Goal: Obtain resource: Obtain resource

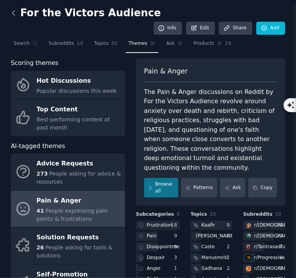
click at [17, 13] on icon at bounding box center [14, 13] width 8 height 8
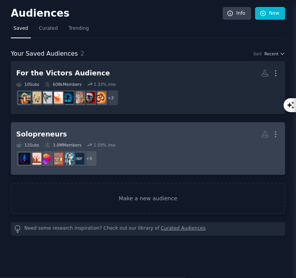
click at [182, 146] on div "11 Sub s 3.0M Members 1.59 % /mo" at bounding box center [148, 144] width 264 height 5
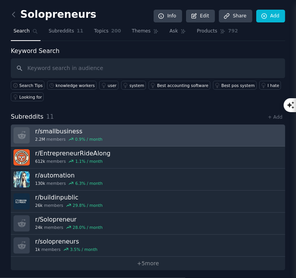
drag, startPoint x: 88, startPoint y: 118, endPoint x: 93, endPoint y: 132, distance: 15.1
click at [88, 118] on div "Subreddits 11 + Add" at bounding box center [148, 117] width 275 height 10
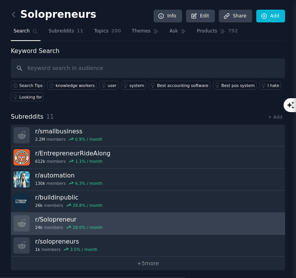
click at [113, 217] on link "r/ Solopreneur 24k members 28.0 % / month" at bounding box center [148, 223] width 275 height 22
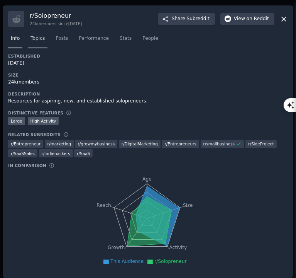
click at [42, 41] on span "Topics" at bounding box center [38, 38] width 14 height 7
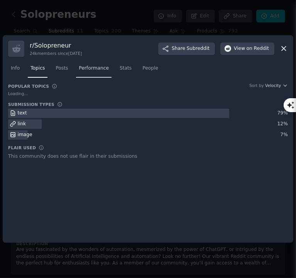
click at [87, 68] on span "Performance" at bounding box center [94, 68] width 30 height 7
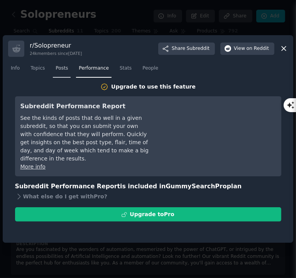
click at [66, 70] on link "Posts" at bounding box center [62, 70] width 18 height 16
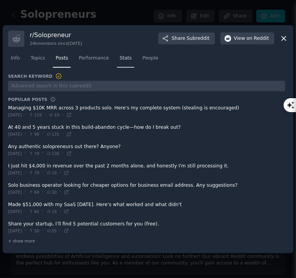
click at [117, 62] on link "Stats" at bounding box center [125, 60] width 17 height 16
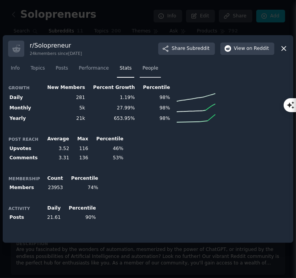
click at [142, 68] on span "People" at bounding box center [150, 68] width 16 height 7
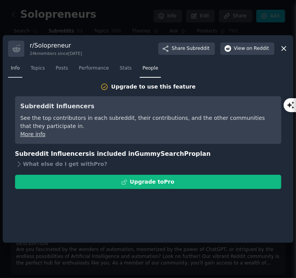
click at [20, 70] on link "Info" at bounding box center [15, 70] width 14 height 16
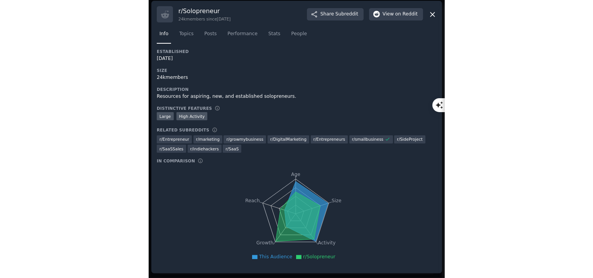
scroll to position [5, 0]
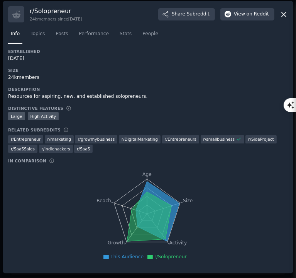
click at [283, 15] on icon at bounding box center [284, 14] width 8 height 8
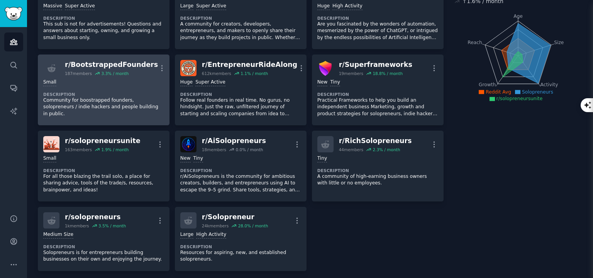
scroll to position [93, 0]
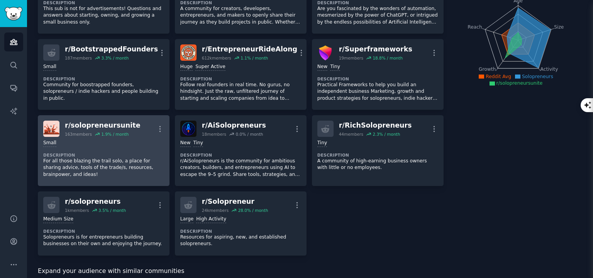
click at [132, 152] on dt "Description" at bounding box center [103, 154] width 121 height 5
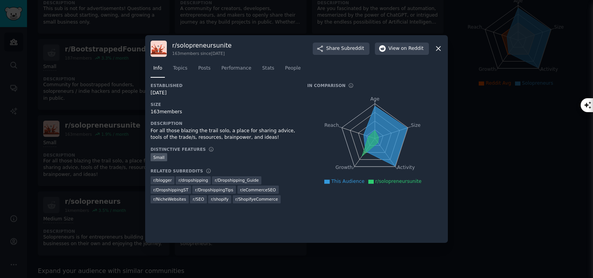
click at [296, 180] on div at bounding box center [296, 139] width 593 height 278
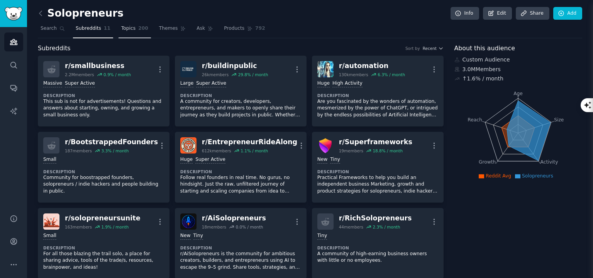
click at [122, 27] on span "Topics" at bounding box center [128, 28] width 14 height 7
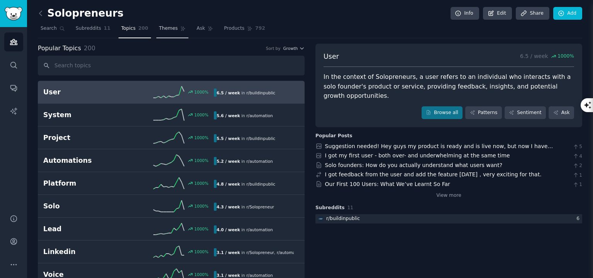
click at [159, 27] on span "Themes" at bounding box center [168, 28] width 19 height 7
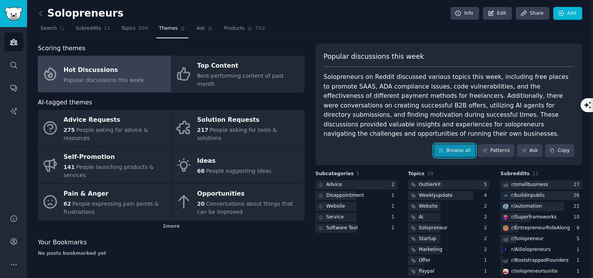
click at [296, 144] on link "Browse all" at bounding box center [454, 150] width 41 height 13
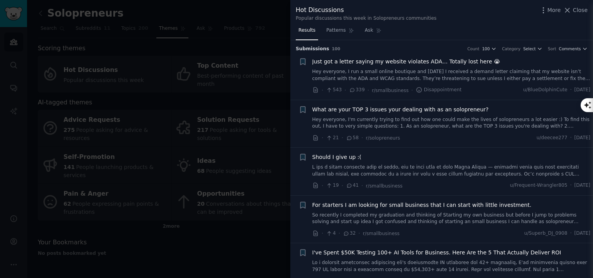
click at [225, 231] on div at bounding box center [296, 139] width 593 height 278
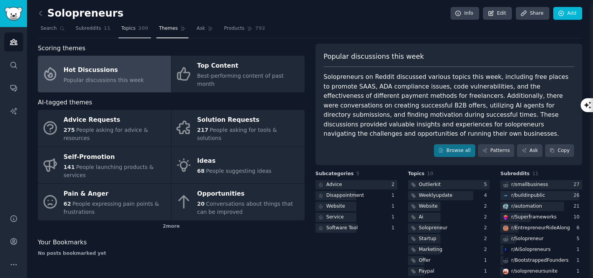
click at [128, 29] on span "Topics" at bounding box center [128, 28] width 14 height 7
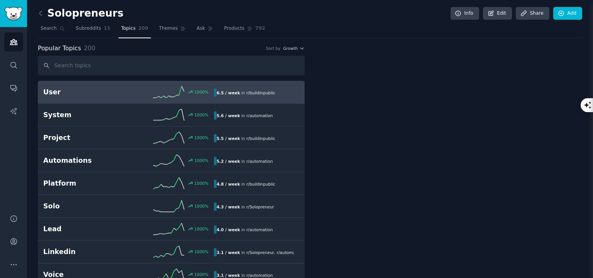
click at [128, 29] on span "Topics" at bounding box center [128, 28] width 14 height 7
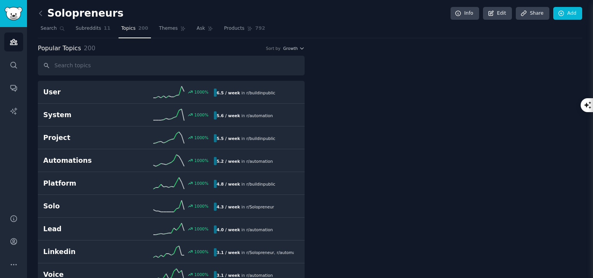
click at [128, 29] on span "Topics" at bounding box center [128, 28] width 14 height 7
click at [94, 31] on span "Subreddits" at bounding box center [88, 28] width 25 height 7
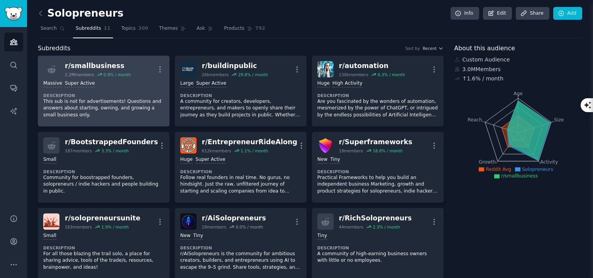
click at [137, 93] on dt "Description" at bounding box center [103, 95] width 121 height 5
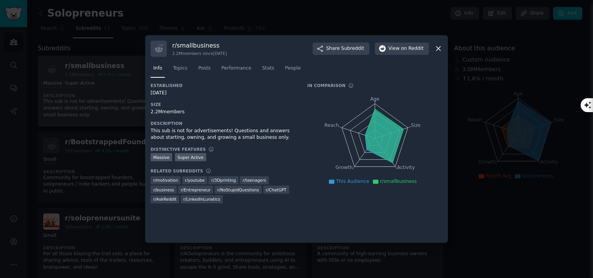
click at [137, 92] on div at bounding box center [296, 139] width 593 height 278
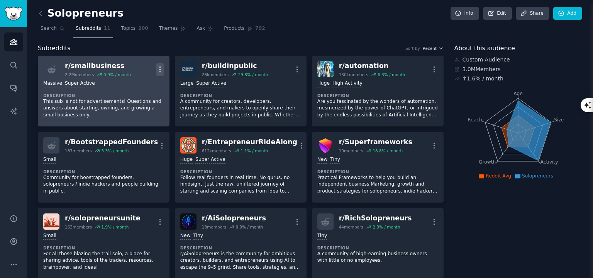
click at [160, 73] on button "More" at bounding box center [160, 70] width 8 height 14
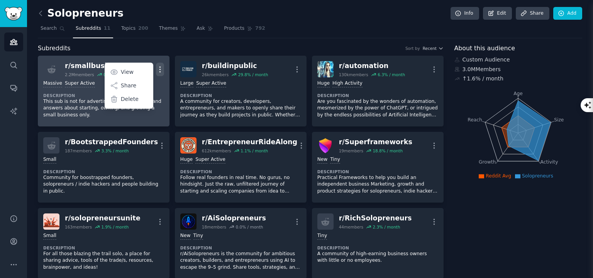
click at [160, 73] on button "More" at bounding box center [160, 70] width 8 height 14
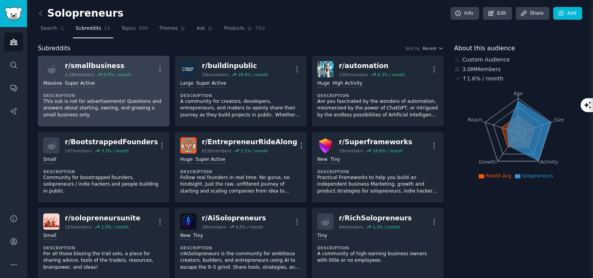
click at [136, 93] on dt "Description" at bounding box center [103, 95] width 121 height 5
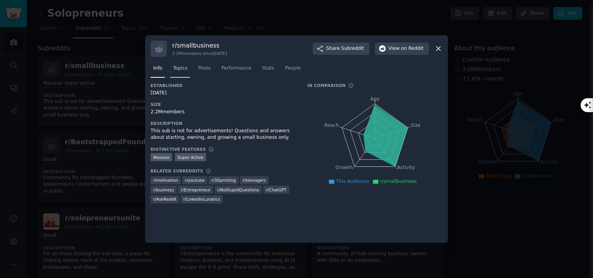
click at [180, 71] on span "Topics" at bounding box center [180, 68] width 14 height 7
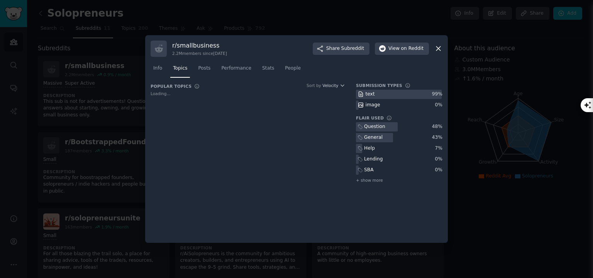
click at [212, 71] on nav "Info Topics Posts Performance Stats People" at bounding box center [297, 70] width 292 height 16
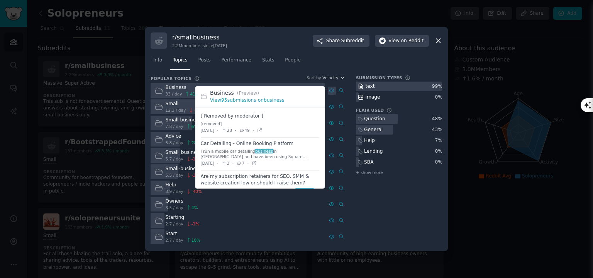
click at [296, 89] on icon at bounding box center [331, 90] width 5 height 3
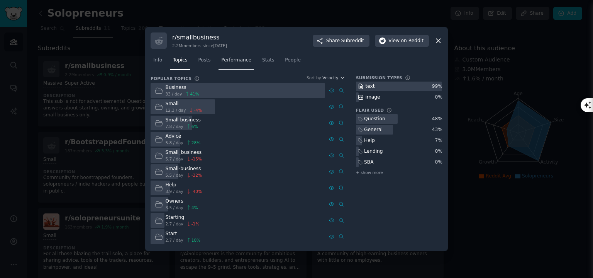
click at [225, 56] on link "Performance" at bounding box center [237, 62] width 36 height 16
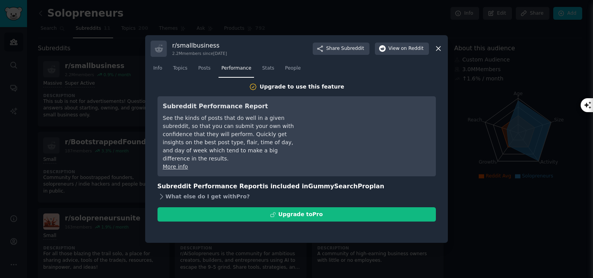
click at [210, 191] on div "What else do I get with Pro ?" at bounding box center [297, 196] width 278 height 11
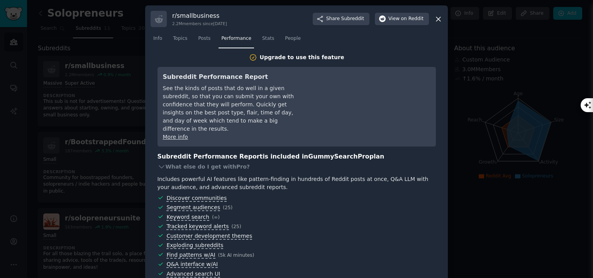
click at [219, 152] on h3 "Subreddit Performance Report is included in GummySearch Pro plan" at bounding box center [297, 157] width 278 height 10
click at [296, 15] on icon at bounding box center [438, 19] width 8 height 8
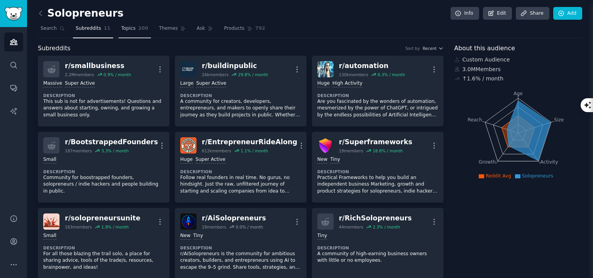
click at [130, 27] on link "Topics 200" at bounding box center [135, 30] width 32 height 16
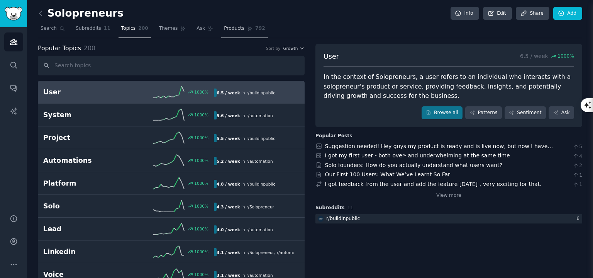
click at [224, 30] on span "Products" at bounding box center [234, 28] width 20 height 7
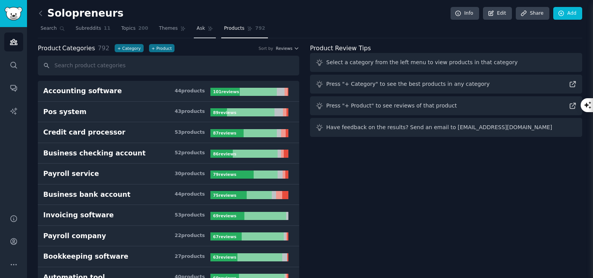
click at [197, 31] on span "Ask" at bounding box center [201, 28] width 8 height 7
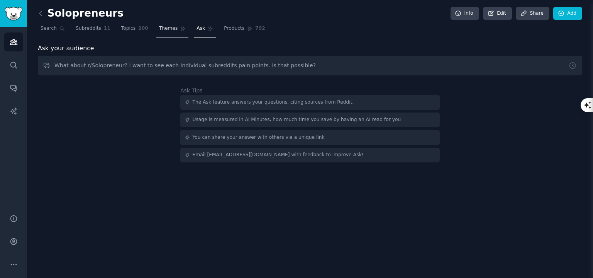
type input "What about r/Solopreneur? I want to see each individual subreddits pain points.…"
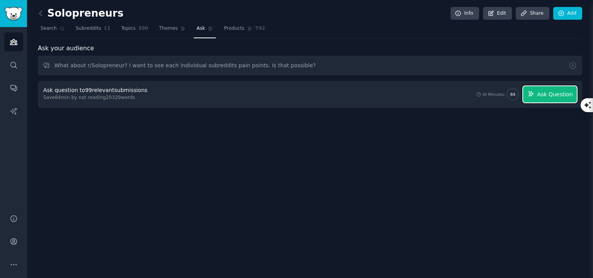
click at [296, 95] on span "Ask Question" at bounding box center [555, 94] width 36 height 8
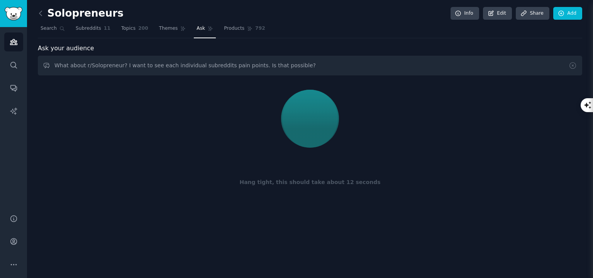
click at [296, 95] on div at bounding box center [310, 118] width 534 height 65
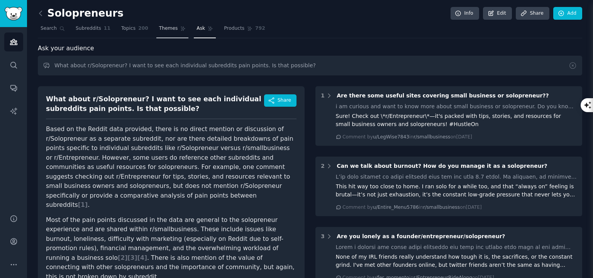
click at [159, 29] on span "Themes" at bounding box center [168, 28] width 19 height 7
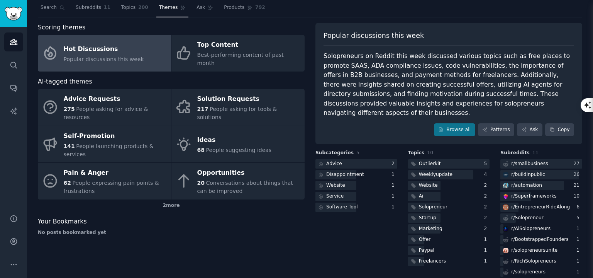
scroll to position [22, 0]
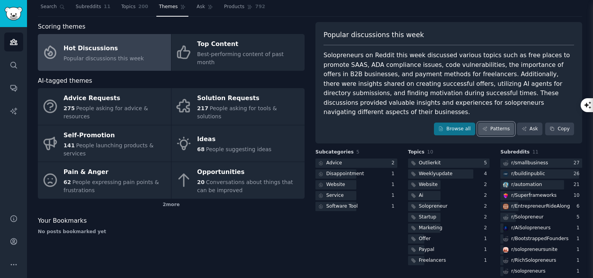
click at [296, 122] on link "Patterns" at bounding box center [496, 128] width 36 height 13
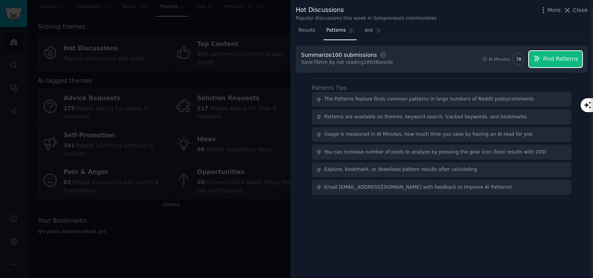
click at [296, 57] on button "Find Patterns" at bounding box center [555, 59] width 53 height 16
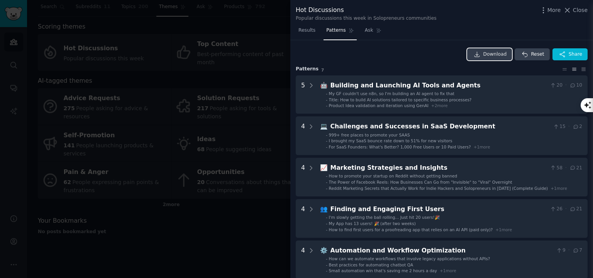
click at [296, 60] on link "Download" at bounding box center [489, 54] width 45 height 12
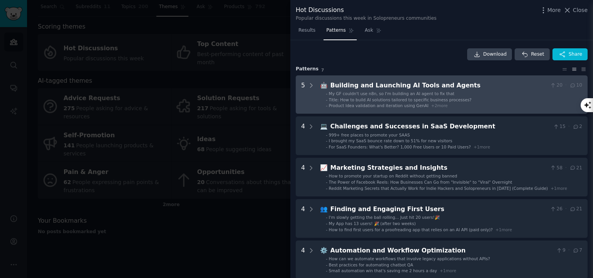
click at [296, 81] on div "Building and Launching AI Tools and Agents" at bounding box center [439, 86] width 217 height 10
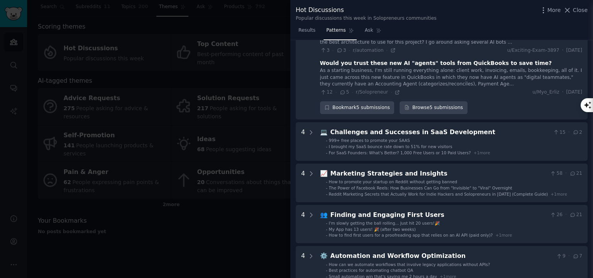
scroll to position [205, 0]
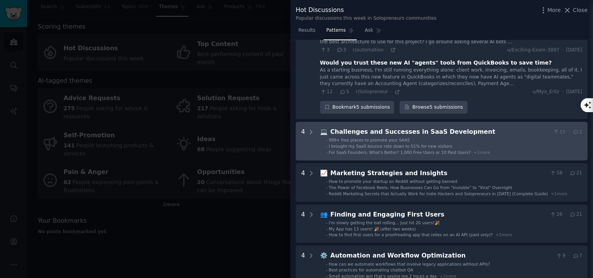
click at [296, 139] on li "- 999+ free places to promote your SAAS" at bounding box center [454, 139] width 256 height 5
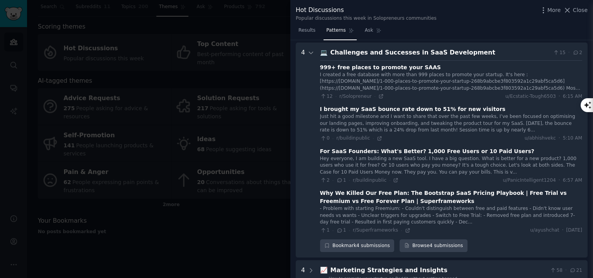
scroll to position [286, 0]
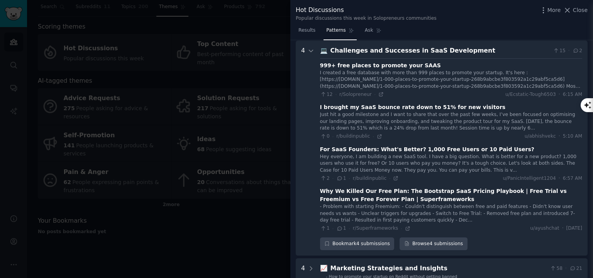
click at [227, 247] on div at bounding box center [296, 139] width 593 height 278
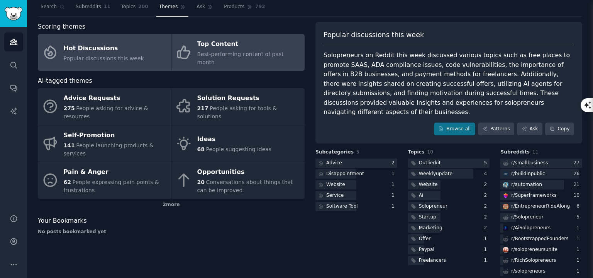
click at [214, 49] on div "Top Content" at bounding box center [248, 44] width 103 height 12
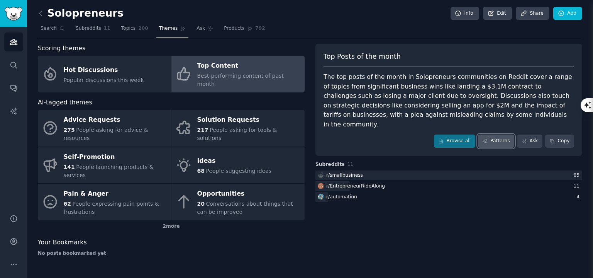
click at [296, 134] on link "Patterns" at bounding box center [496, 140] width 36 height 13
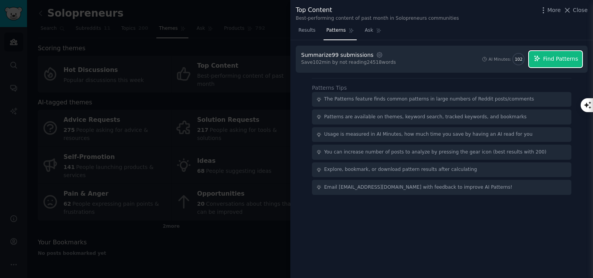
click at [296, 55] on button "Find Patterns" at bounding box center [555, 59] width 53 height 16
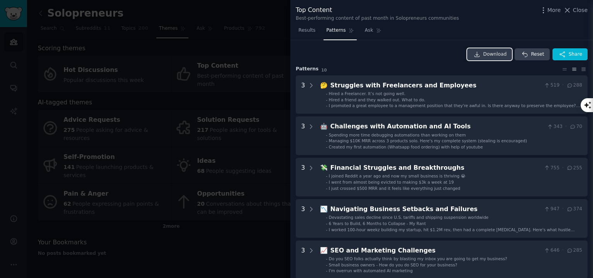
click at [296, 52] on span "Download" at bounding box center [495, 54] width 24 height 7
click at [296, 39] on div "Results Patterns Ask" at bounding box center [441, 32] width 303 height 16
click at [296, 32] on span "Results" at bounding box center [306, 30] width 17 height 7
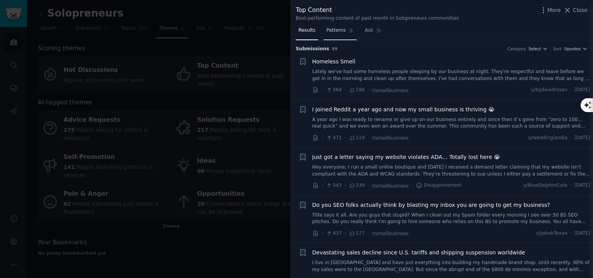
click at [296, 34] on link "Patterns" at bounding box center [340, 32] width 33 height 16
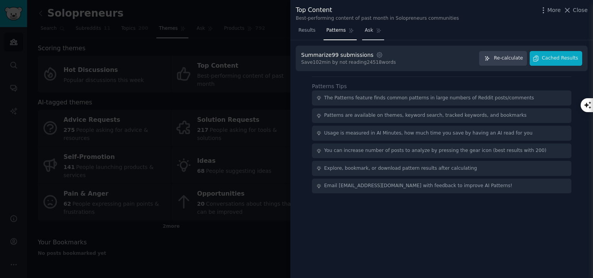
click at [296, 32] on span "Ask" at bounding box center [369, 30] width 8 height 7
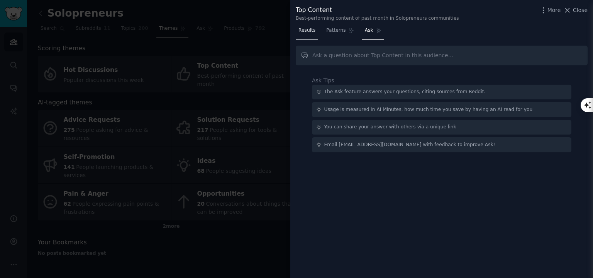
click at [296, 35] on link "Results" at bounding box center [307, 32] width 22 height 16
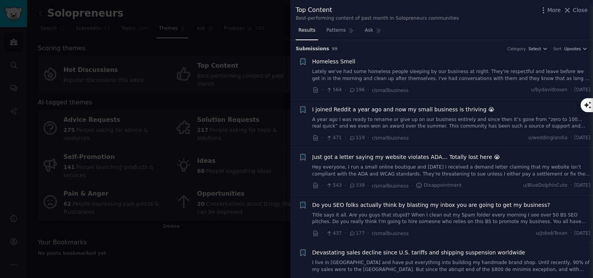
click at [256, 60] on div at bounding box center [296, 139] width 593 height 278
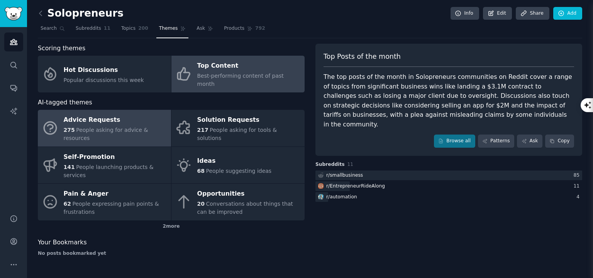
click at [143, 114] on div "Advice Requests" at bounding box center [115, 120] width 103 height 12
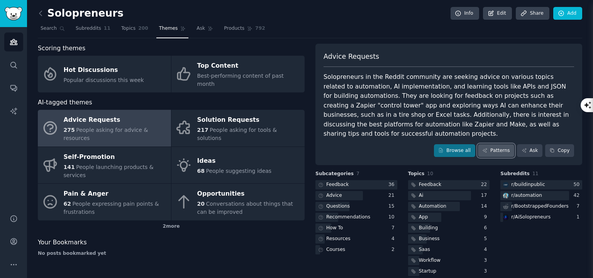
click at [296, 144] on link "Patterns" at bounding box center [496, 150] width 36 height 13
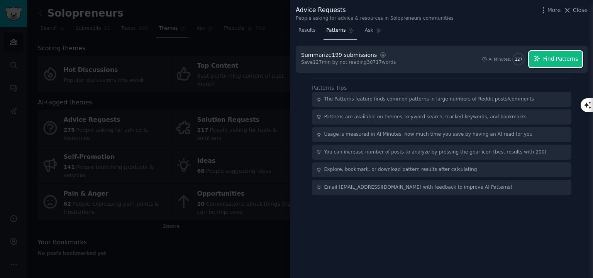
click at [296, 56] on span "Find Patterns" at bounding box center [560, 59] width 35 height 8
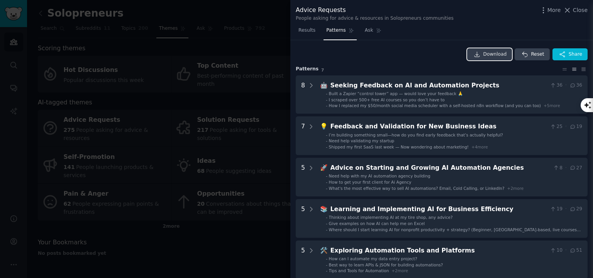
click at [296, 53] on span "Download" at bounding box center [495, 54] width 24 height 7
click at [244, 51] on div at bounding box center [296, 139] width 593 height 278
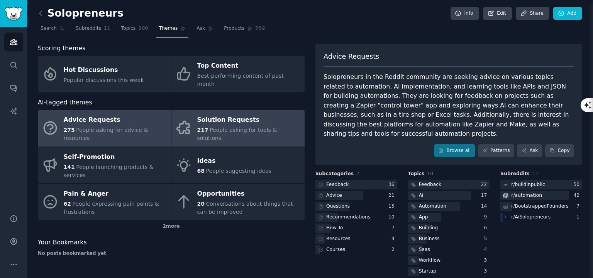
click at [241, 114] on div "Solution Requests" at bounding box center [248, 120] width 103 height 12
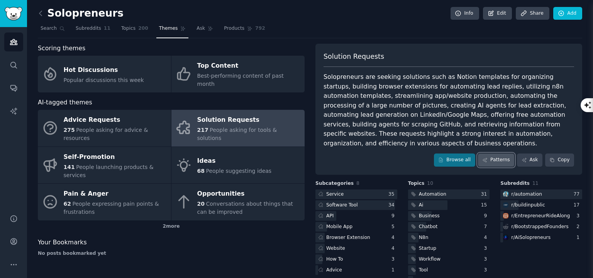
click at [296, 153] on link "Patterns" at bounding box center [496, 159] width 36 height 13
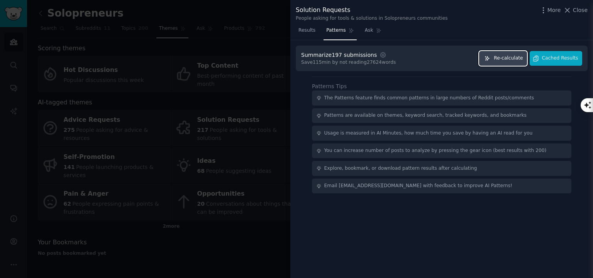
click at [296, 56] on span "Re-calculate" at bounding box center [508, 58] width 29 height 7
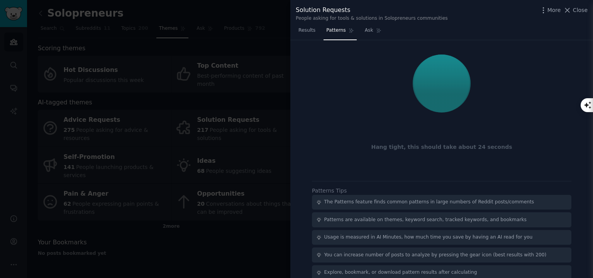
click at [296, 56] on div at bounding box center [441, 83] width 281 height 65
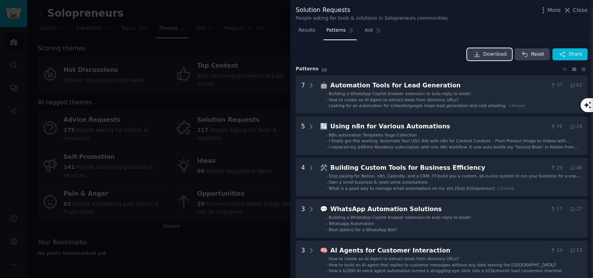
click at [296, 55] on span "Download" at bounding box center [495, 54] width 24 height 7
click at [262, 35] on div at bounding box center [296, 139] width 593 height 278
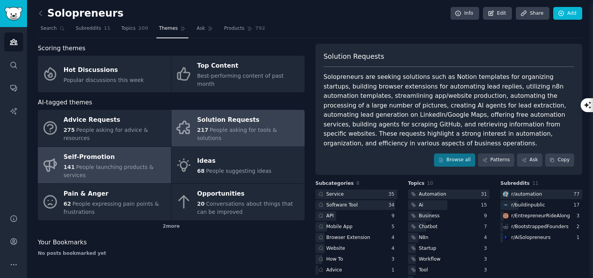
click at [127, 151] on div "Self-Promotion" at bounding box center [115, 157] width 103 height 12
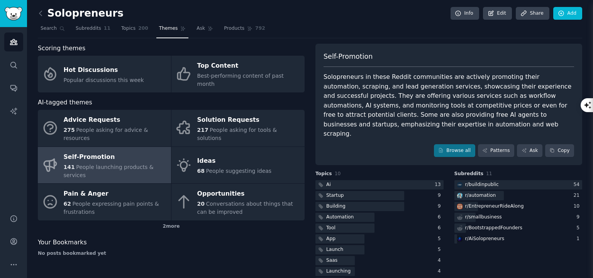
click at [296, 91] on div "Solopreneurs in these Reddit communities are actively promoting their automatio…" at bounding box center [449, 105] width 251 height 66
click at [296, 144] on link "Patterns" at bounding box center [496, 150] width 36 height 13
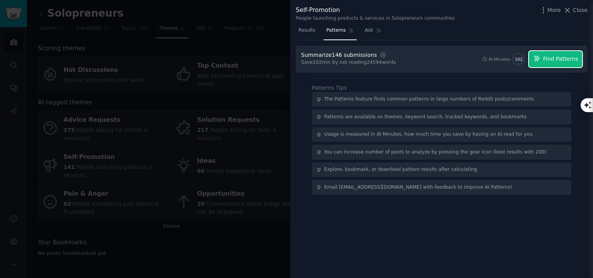
click at [296, 64] on button "Find Patterns" at bounding box center [555, 59] width 53 height 16
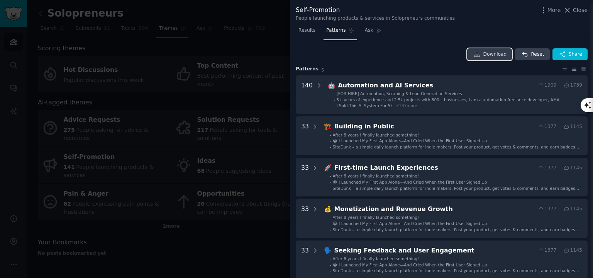
click at [296, 55] on link "Download" at bounding box center [489, 54] width 45 height 12
click at [243, 36] on div at bounding box center [296, 139] width 593 height 278
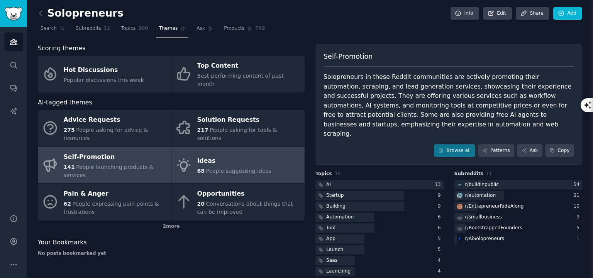
click at [236, 168] on span "People suggesting ideas" at bounding box center [239, 171] width 66 height 6
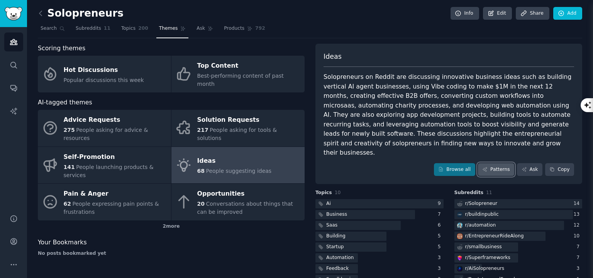
click at [296, 163] on link "Patterns" at bounding box center [496, 169] width 36 height 13
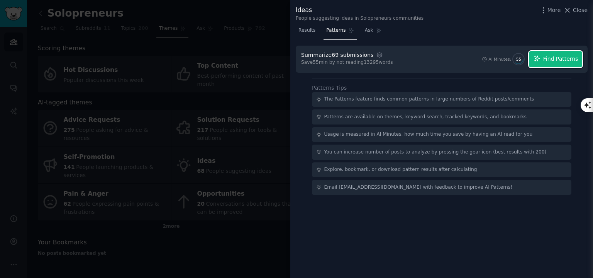
click at [296, 58] on icon "button" at bounding box center [537, 58] width 7 height 7
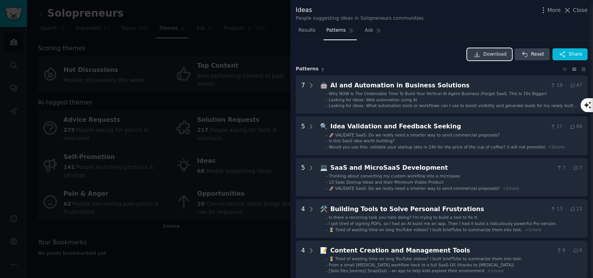
click at [296, 55] on link "Download" at bounding box center [489, 54] width 45 height 12
click at [253, 49] on div at bounding box center [296, 139] width 593 height 278
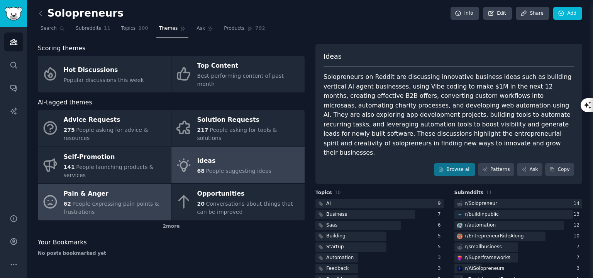
click at [120, 188] on div "Pain & Anger" at bounding box center [115, 194] width 103 height 12
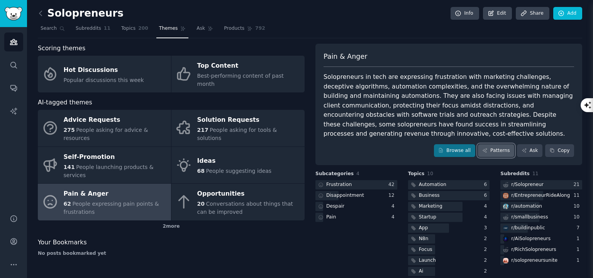
click at [296, 144] on link "Patterns" at bounding box center [496, 150] width 36 height 13
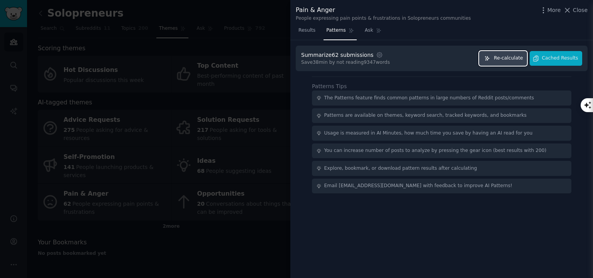
click at [296, 63] on button "Re-calculate" at bounding box center [503, 58] width 48 height 15
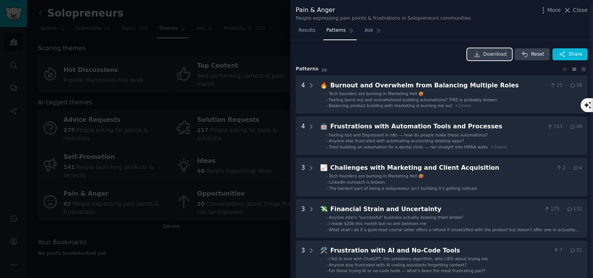
click at [296, 54] on span "Download" at bounding box center [495, 54] width 24 height 7
click at [228, 40] on div at bounding box center [296, 139] width 593 height 278
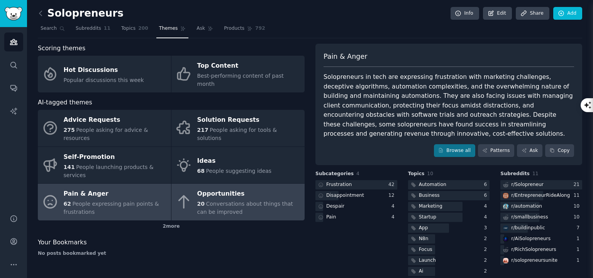
click at [219, 200] on span "Conversations about things that can be improved" at bounding box center [245, 207] width 96 height 14
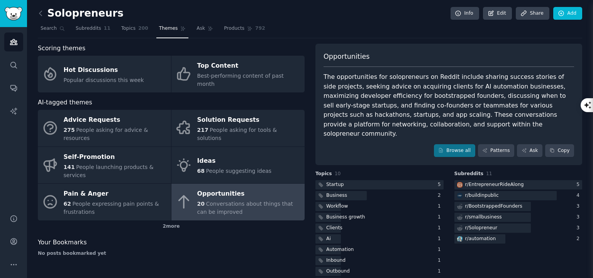
click at [296, 144] on div "Browse all Patterns Ask Copy" at bounding box center [449, 150] width 251 height 13
click at [296, 144] on link "Browse all" at bounding box center [454, 150] width 41 height 13
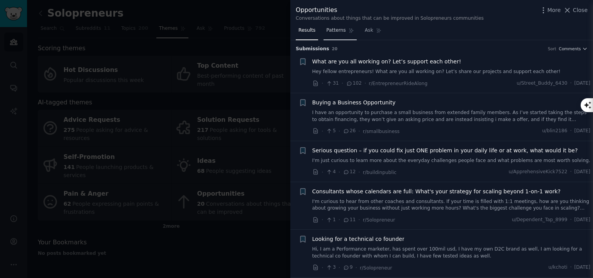
click at [296, 35] on link "Patterns" at bounding box center [340, 32] width 33 height 16
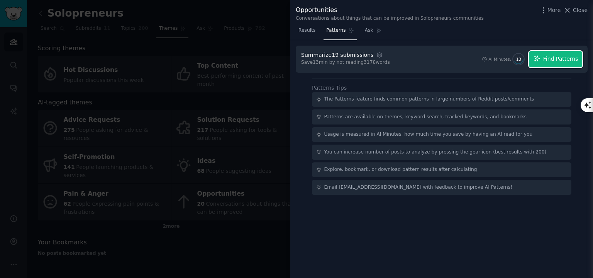
click at [296, 57] on span "Find Patterns" at bounding box center [560, 59] width 35 height 8
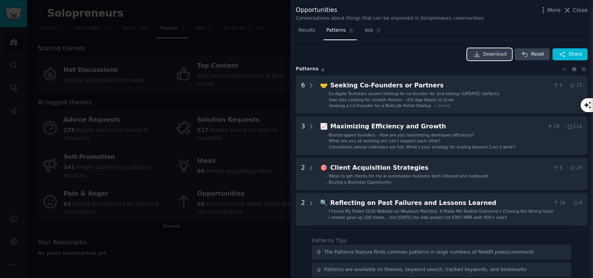
click at [296, 52] on icon at bounding box center [477, 54] width 7 height 7
click at [296, 41] on div "Download Reset Share Pattern s 4 6 🤝 Seeking Co-Founders or Partners 6 · 15 - E…" at bounding box center [441, 159] width 303 height 238
click at [249, 20] on div at bounding box center [296, 139] width 593 height 278
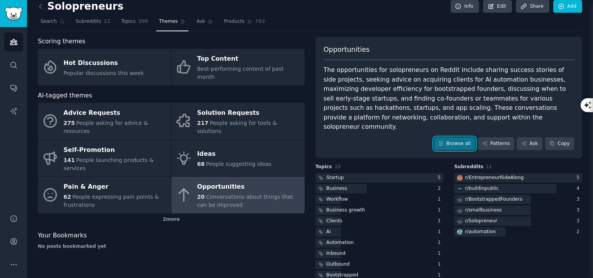
scroll to position [6, 0]
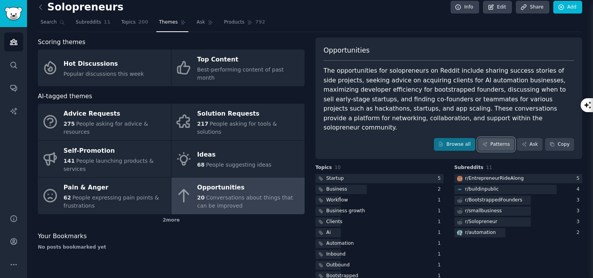
click at [296, 138] on link "Patterns" at bounding box center [496, 144] width 36 height 13
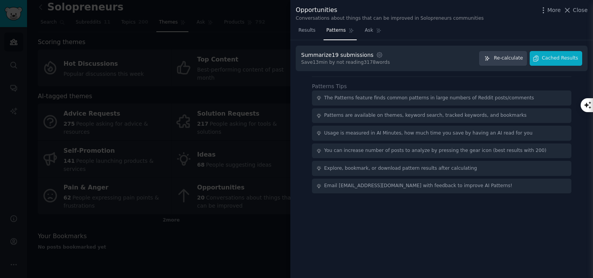
click at [219, 243] on div at bounding box center [296, 139] width 593 height 278
